Goal: Task Accomplishment & Management: Manage account settings

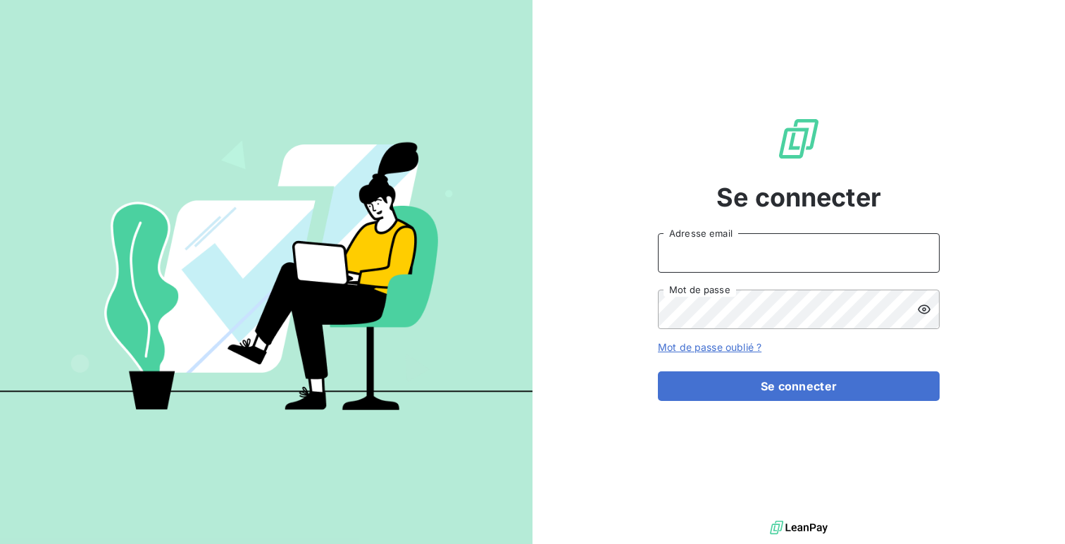
click at [700, 262] on input "Adresse email" at bounding box center [799, 252] width 282 height 39
type input "admin@climanet"
click at [658, 371] on button "Se connecter" at bounding box center [799, 386] width 282 height 30
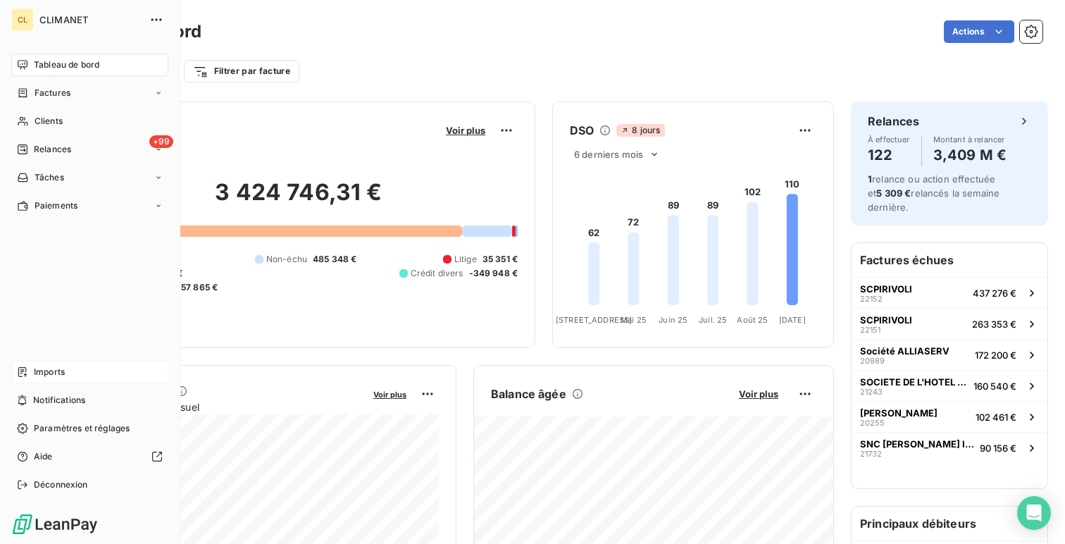
click at [95, 380] on div "Imports" at bounding box center [89, 372] width 157 height 23
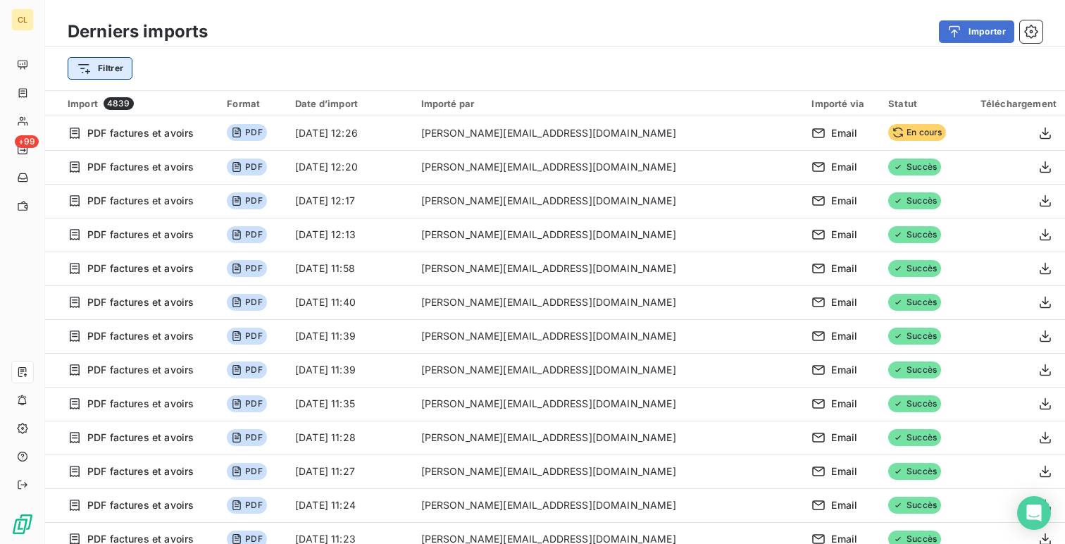
click at [100, 70] on html "CL +99 Derniers imports Importer Filtrer Import 4839 Format Date d’import Impor…" at bounding box center [532, 272] width 1065 height 544
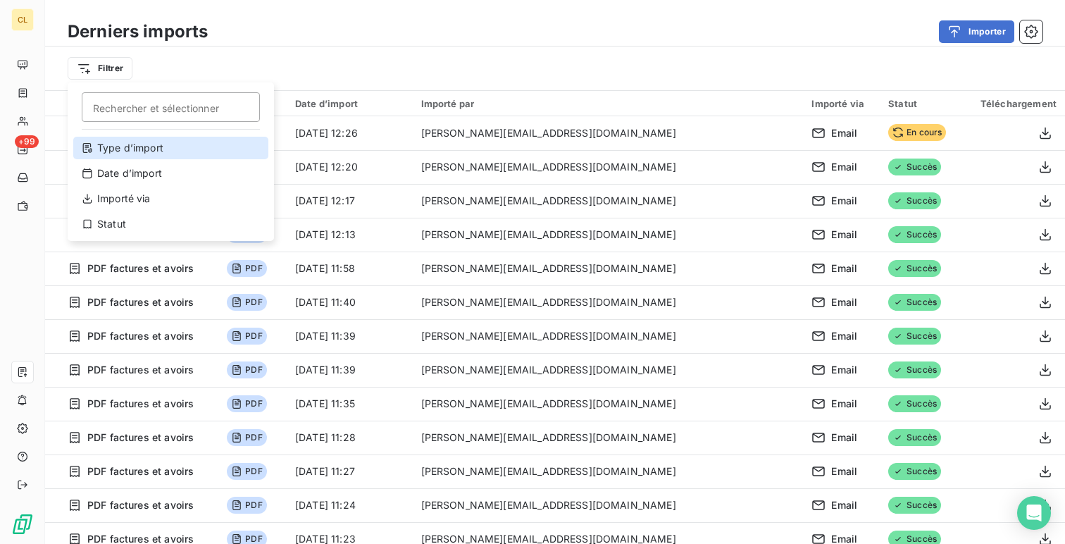
click at [161, 142] on div "Type d’import" at bounding box center [170, 148] width 195 height 23
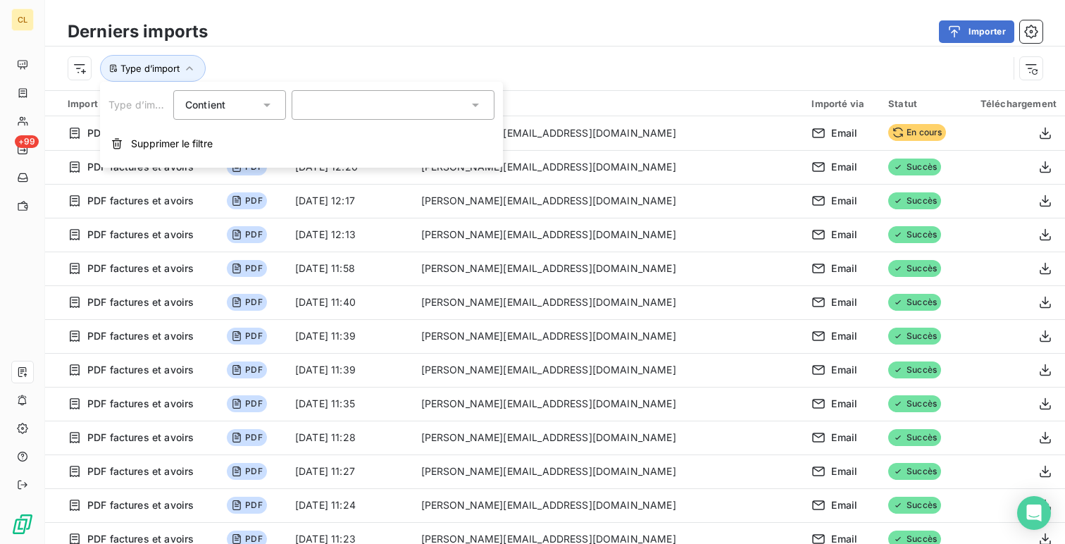
click at [318, 101] on div at bounding box center [393, 105] width 203 height 30
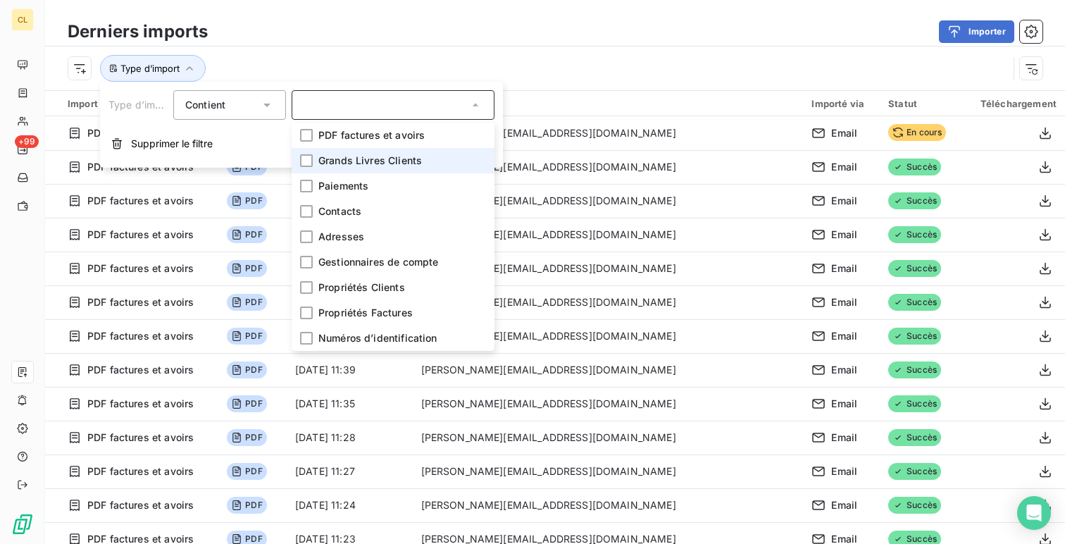
click at [375, 154] on span "Grands Livres Clients" at bounding box center [370, 161] width 104 height 14
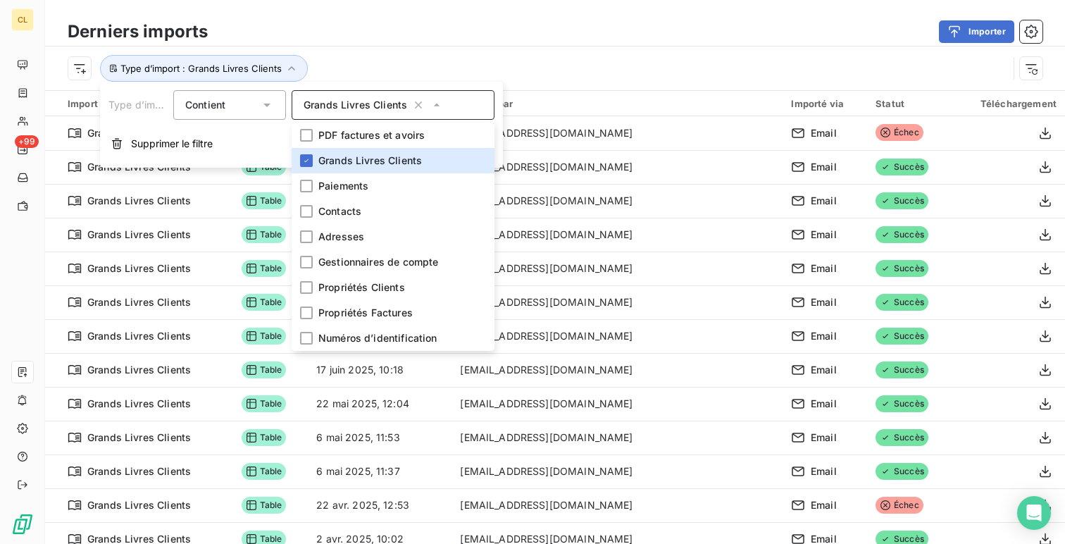
click at [493, 69] on div "Type d’import : Grands Livres Clients" at bounding box center [538, 68] width 941 height 27
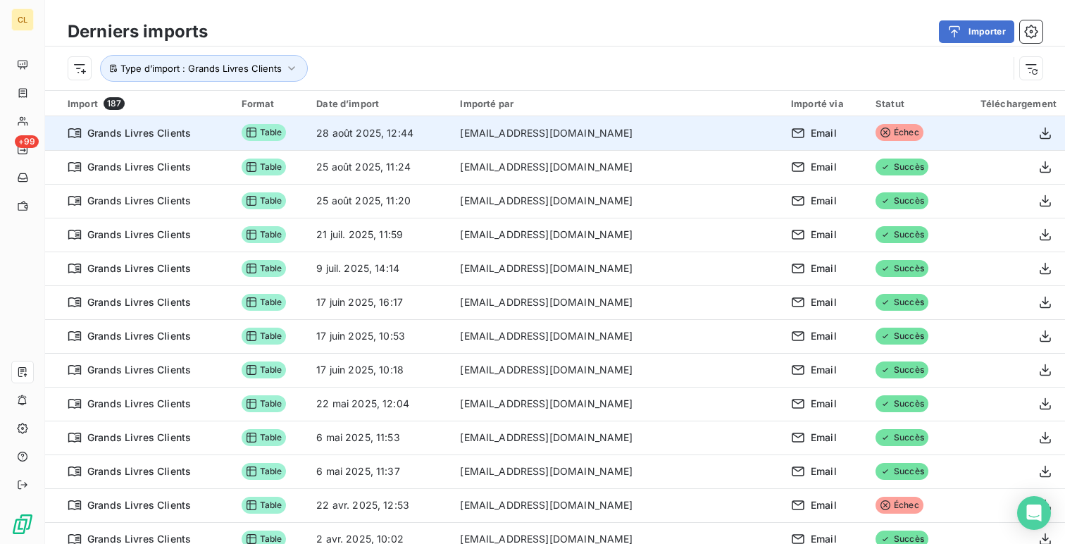
click at [612, 135] on td "[EMAIL_ADDRESS][DOMAIN_NAME]" at bounding box center [617, 133] width 331 height 34
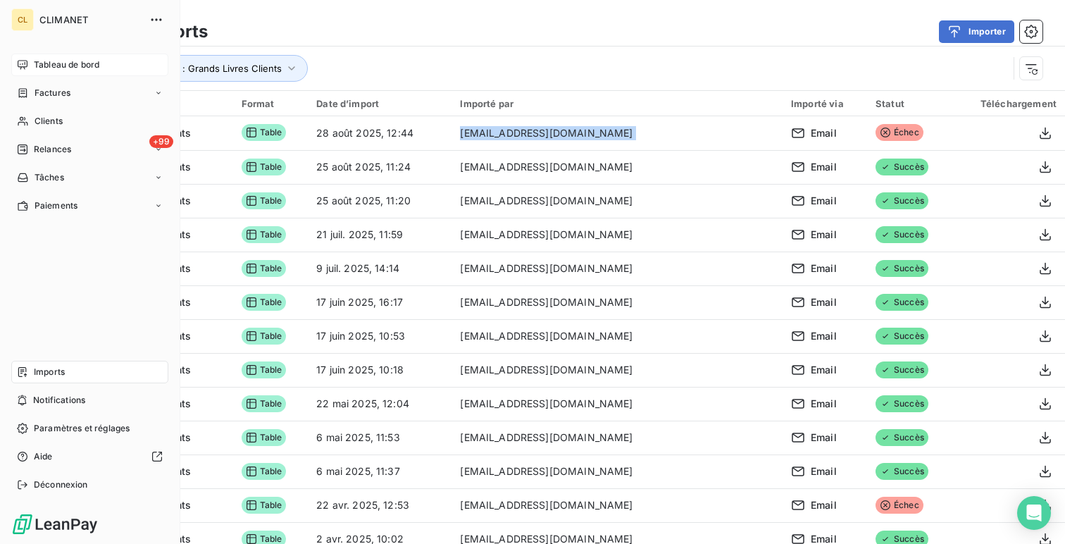
click at [47, 59] on span "Tableau de bord" at bounding box center [67, 64] width 66 height 13
